Goal: Information Seeking & Learning: Learn about a topic

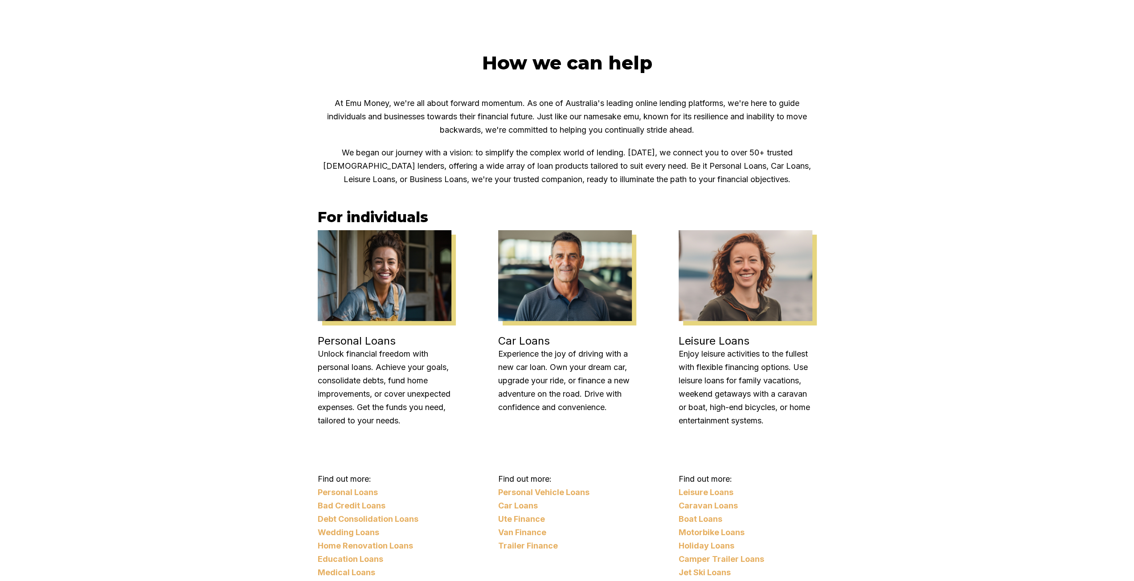
scroll to position [624, 0]
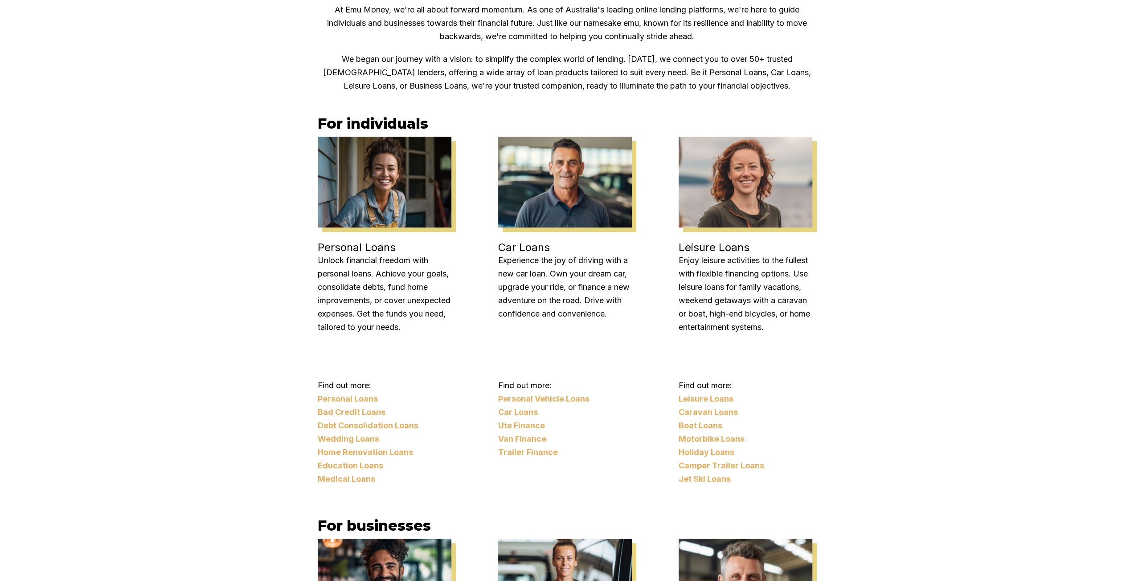
click at [528, 411] on link "Car Loans" at bounding box center [565, 412] width 134 height 13
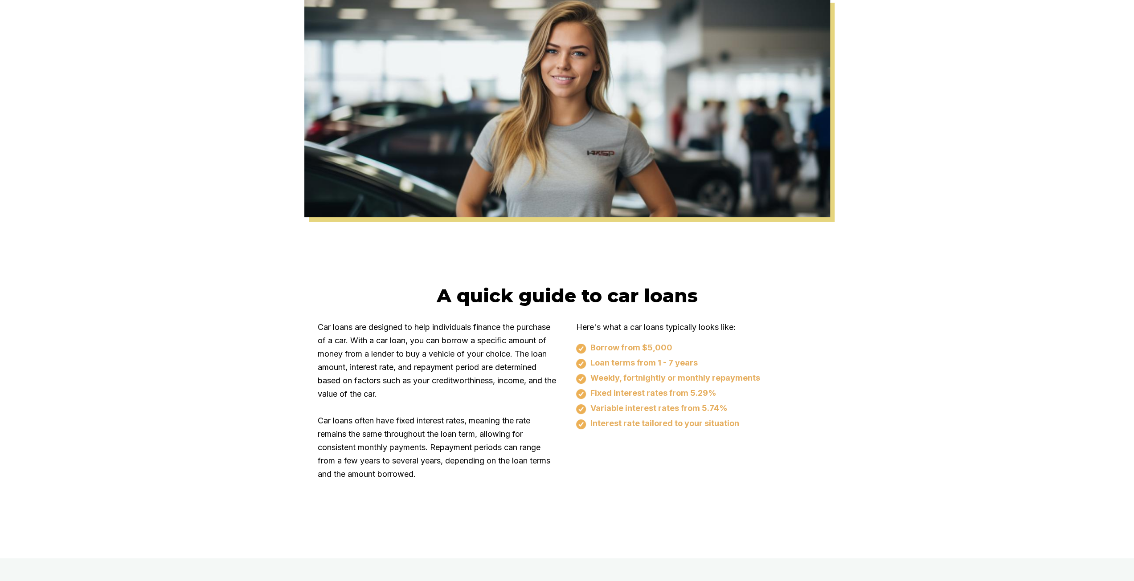
scroll to position [45, 0]
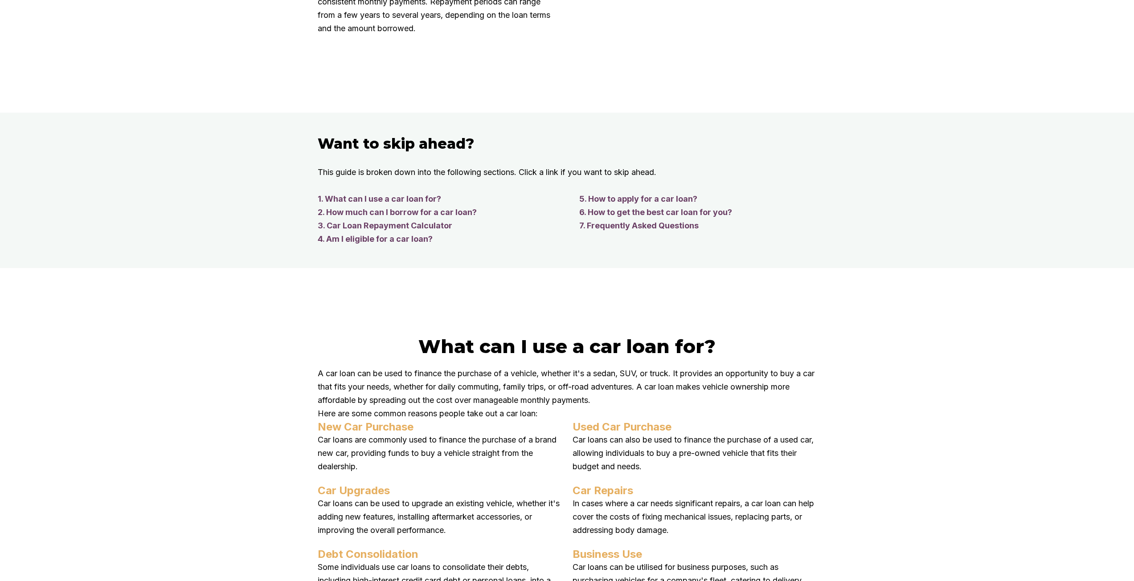
scroll to position [713, 0]
click at [430, 200] on link "1. What can I use a car loan for?" at bounding box center [440, 199] width 244 height 13
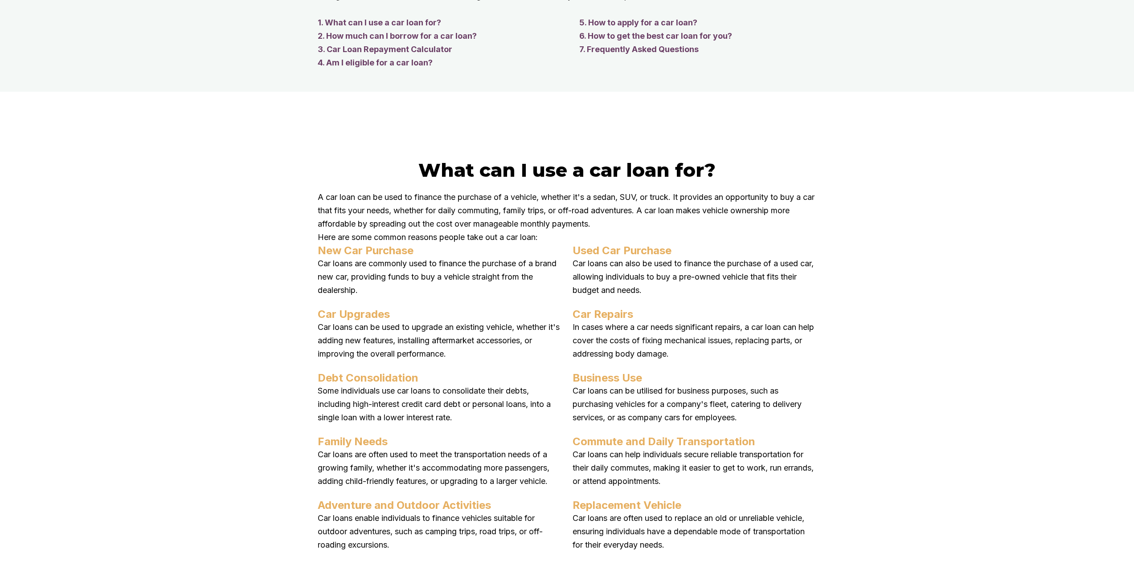
scroll to position [802, 0]
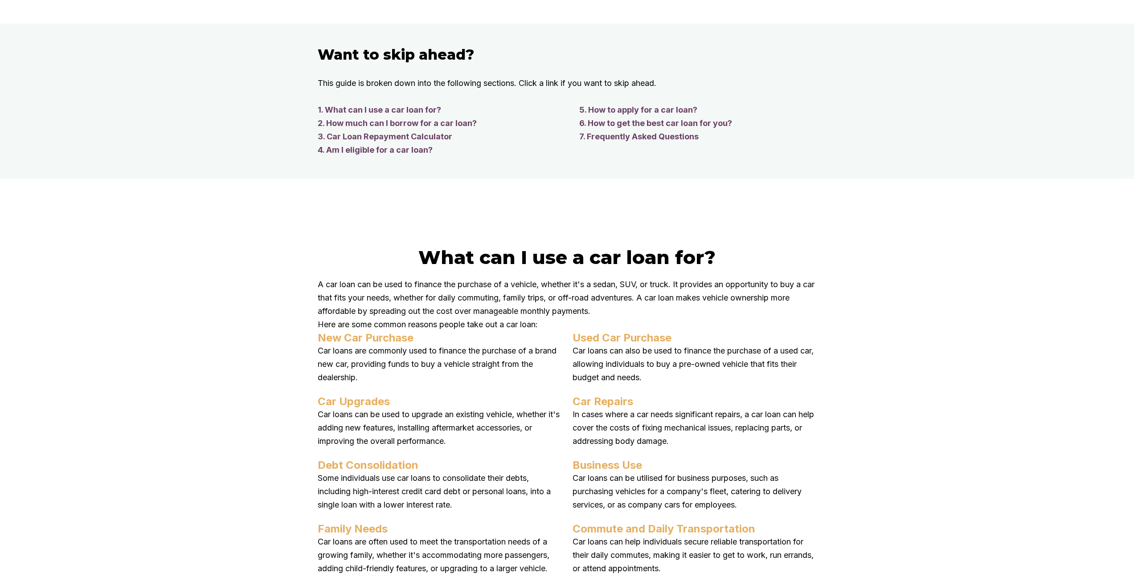
click at [673, 123] on link "6. How to get the best car loan for you?" at bounding box center [697, 123] width 237 height 13
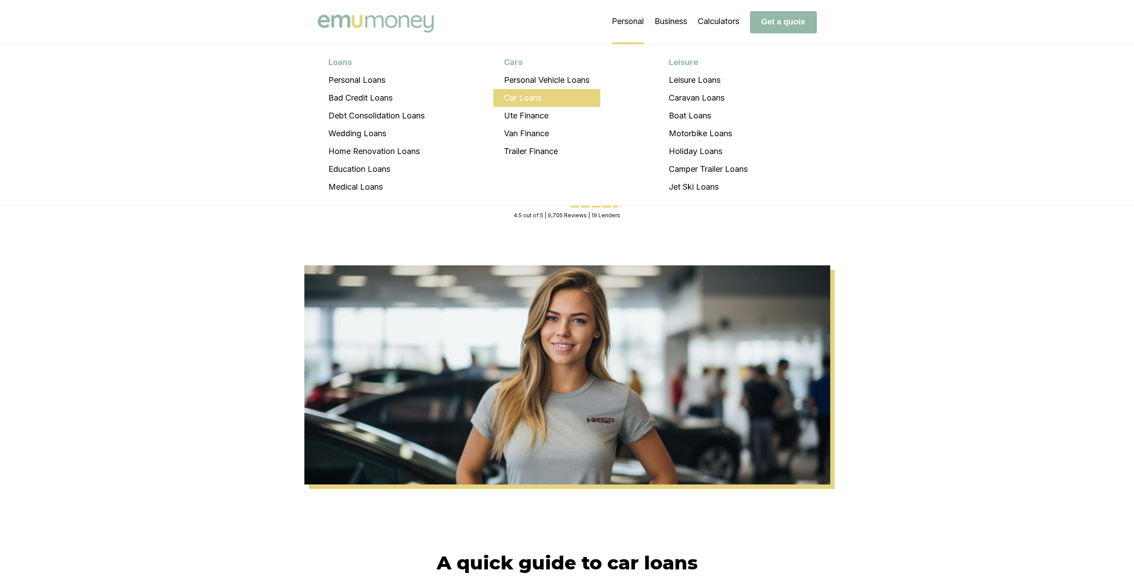
click at [529, 96] on li "Car Loans" at bounding box center [546, 98] width 107 height 18
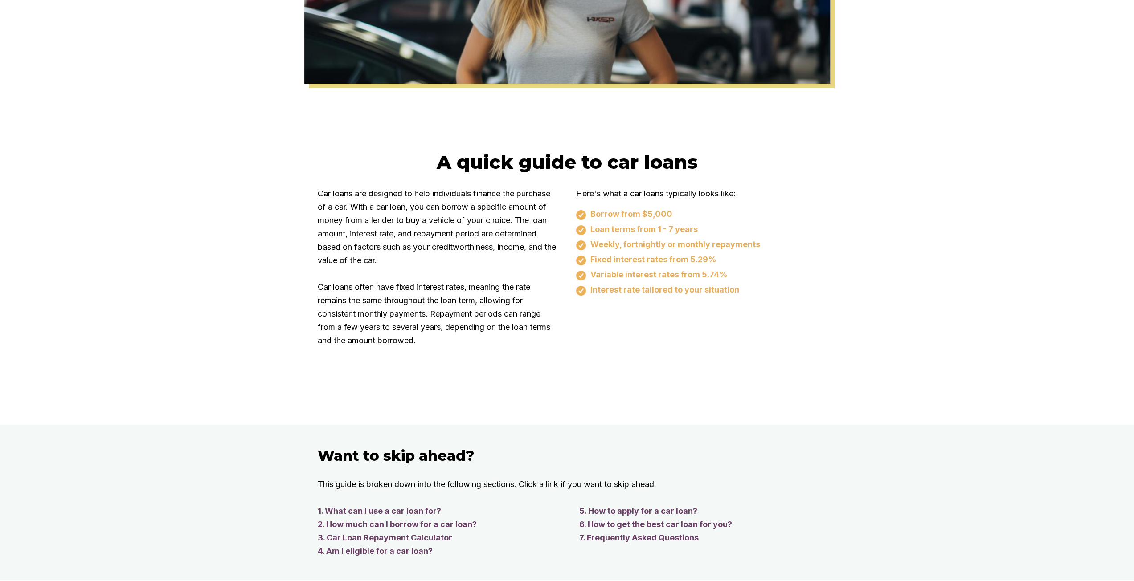
scroll to position [579, 0]
